Goal: Task Accomplishment & Management: Use online tool/utility

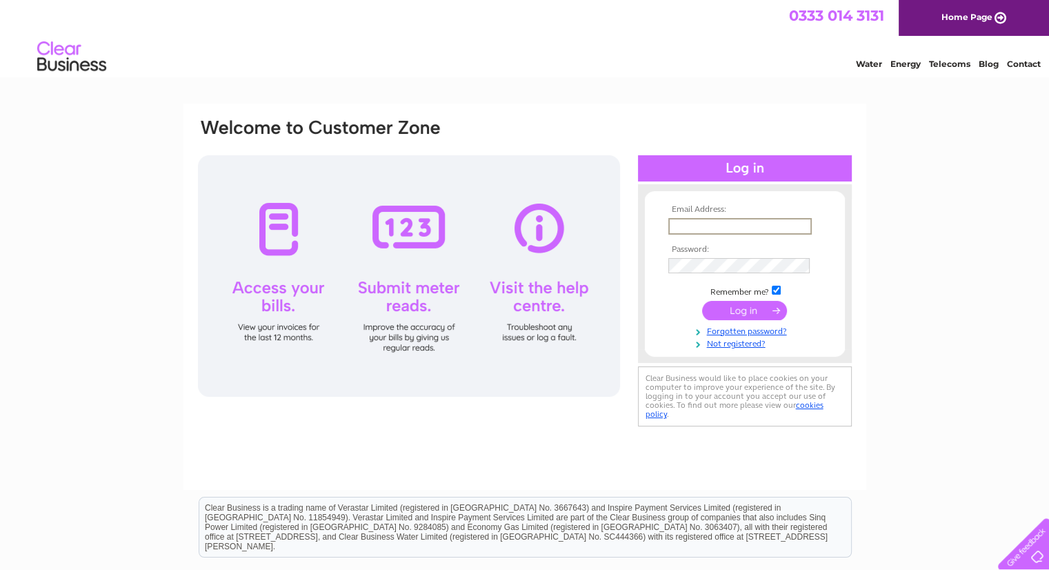
click at [681, 224] on input "text" at bounding box center [739, 226] width 143 height 17
type input "joymarkus97@yahoo.com"
click at [743, 309] on input "submit" at bounding box center [744, 309] width 85 height 19
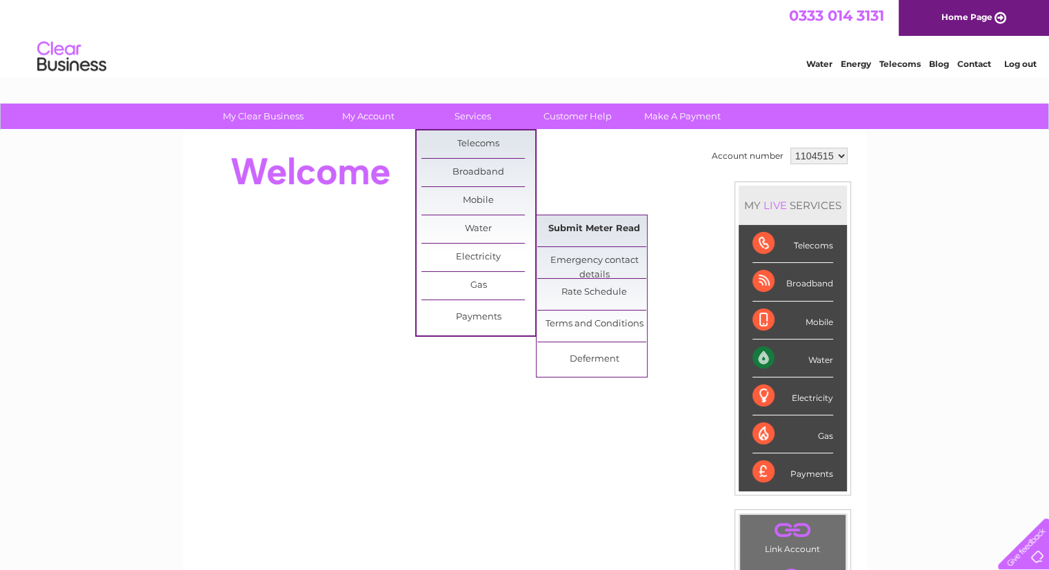
click at [596, 226] on link "Submit Meter Read" at bounding box center [594, 229] width 114 height 28
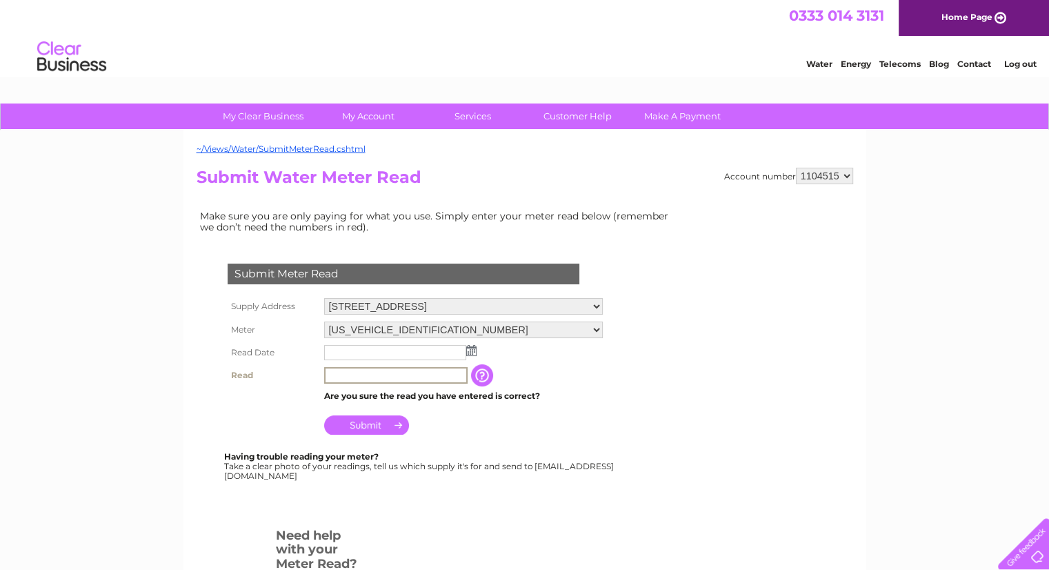
click at [345, 375] on input "text" at bounding box center [395, 375] width 143 height 17
type input "164"
click at [470, 350] on img at bounding box center [471, 350] width 10 height 11
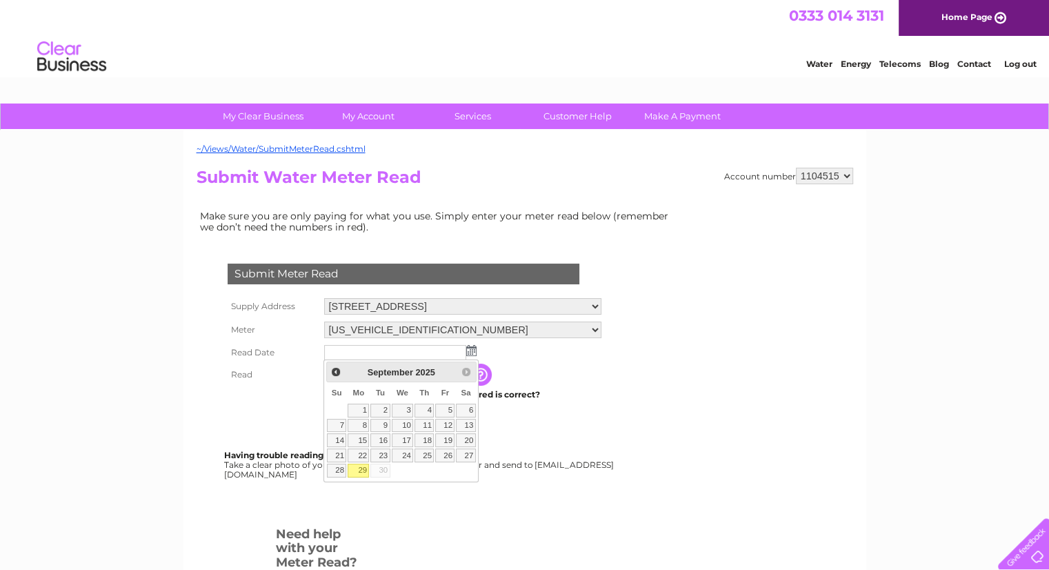
click at [359, 470] on link "29" at bounding box center [358, 470] width 21 height 14
type input "2025/09/29"
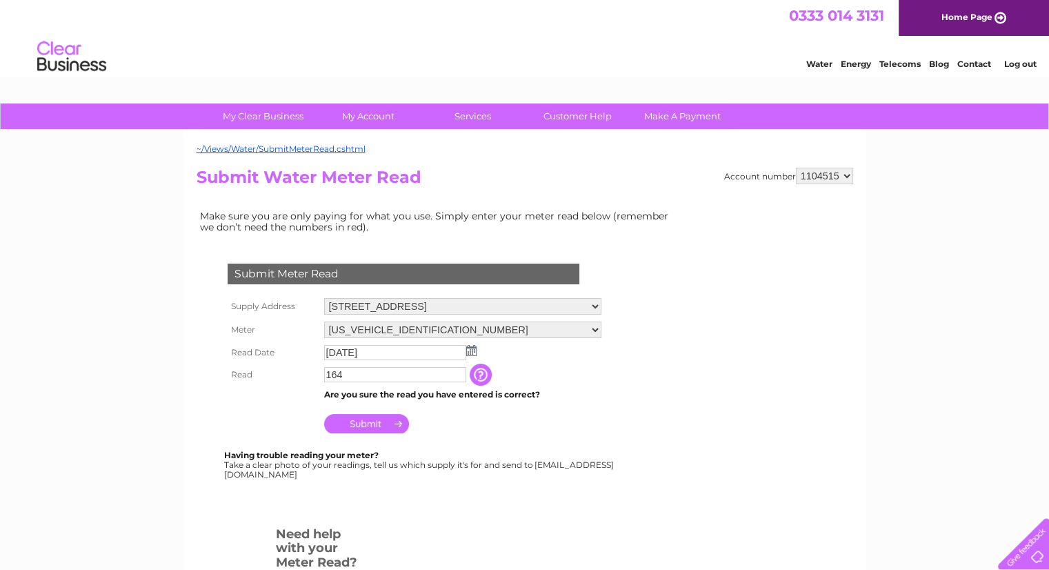
click at [360, 423] on input "Submit" at bounding box center [366, 423] width 85 height 19
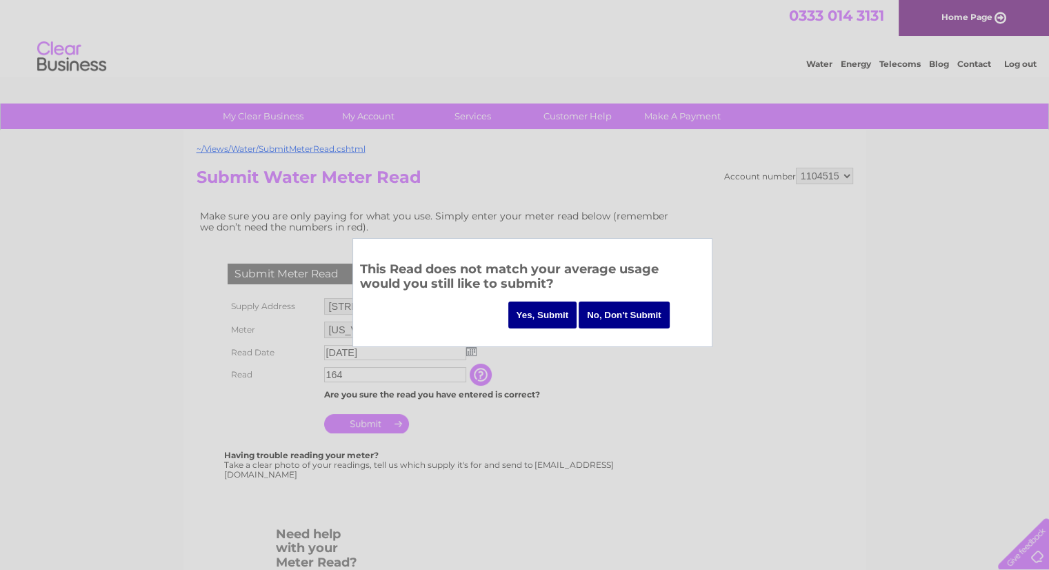
click at [553, 315] on input "Yes, Submit" at bounding box center [542, 314] width 69 height 27
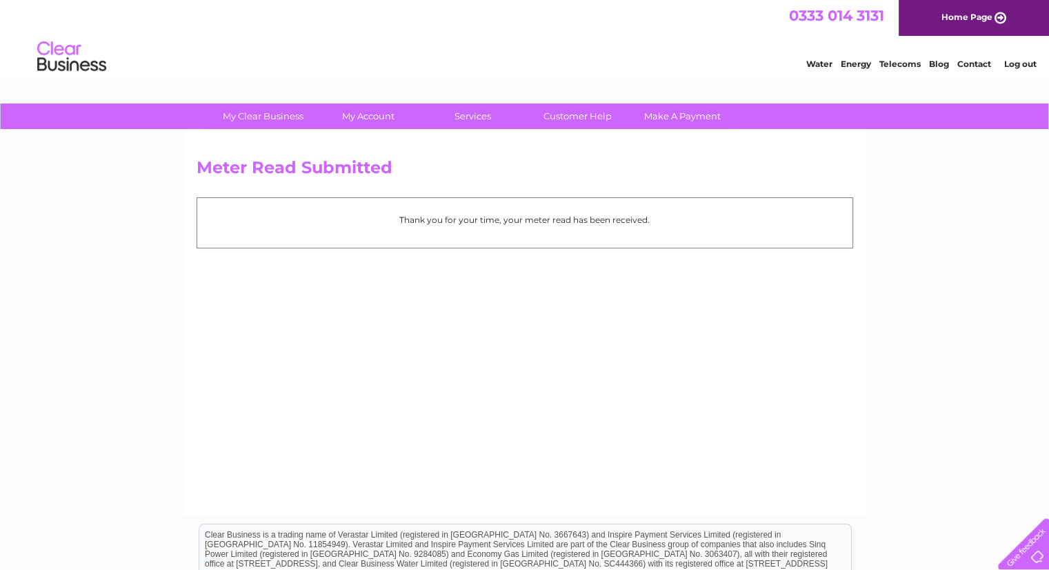
click at [1013, 61] on link "Log out" at bounding box center [1020, 64] width 32 height 10
